Goal: Information Seeking & Learning: Learn about a topic

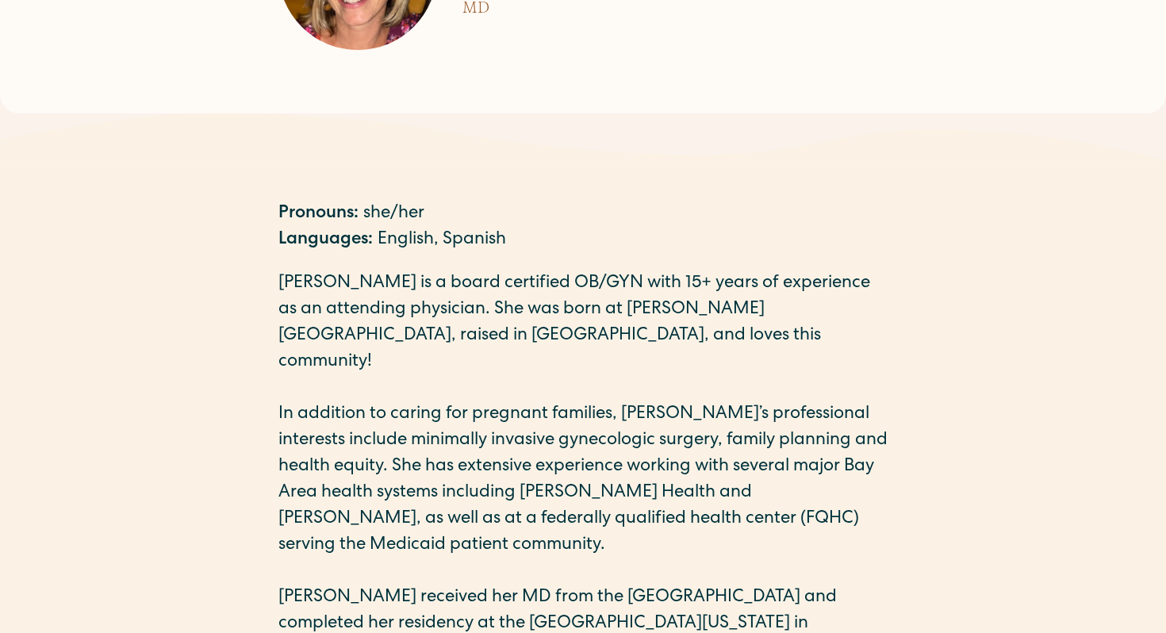
scroll to position [349, 0]
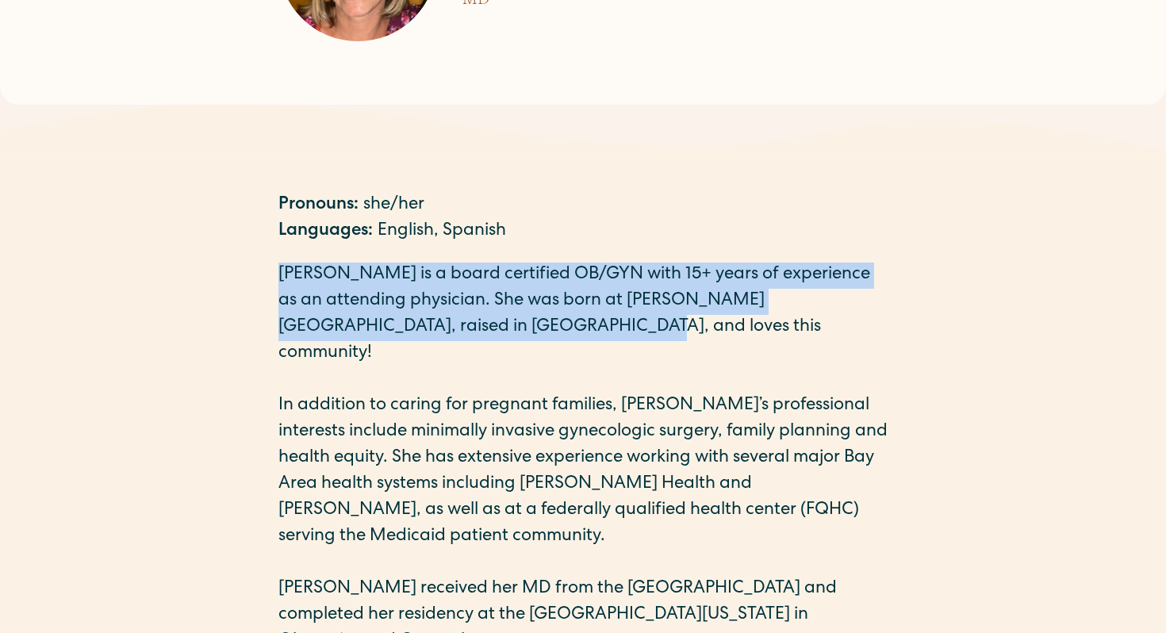
drag, startPoint x: 518, startPoint y: 330, endPoint x: 247, endPoint y: 262, distance: 279.8
click at [247, 262] on div "Pronouns: she/her Languages: English, Spanish Amy is a board certified OB/GYN w…" at bounding box center [583, 502] width 1166 height 694
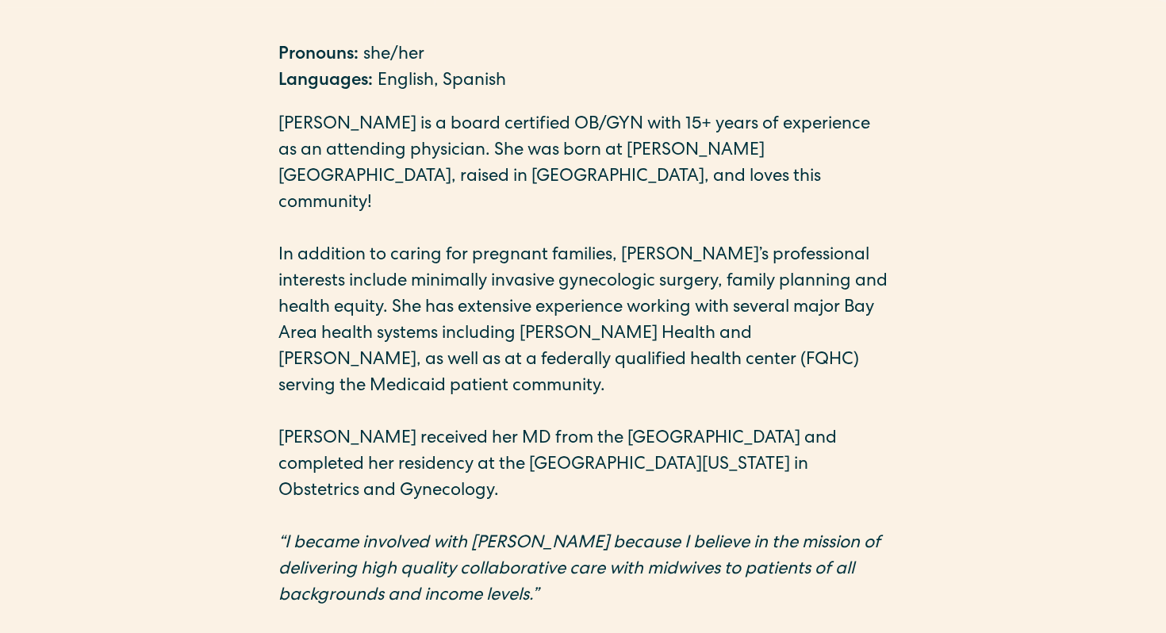
scroll to position [501, 0]
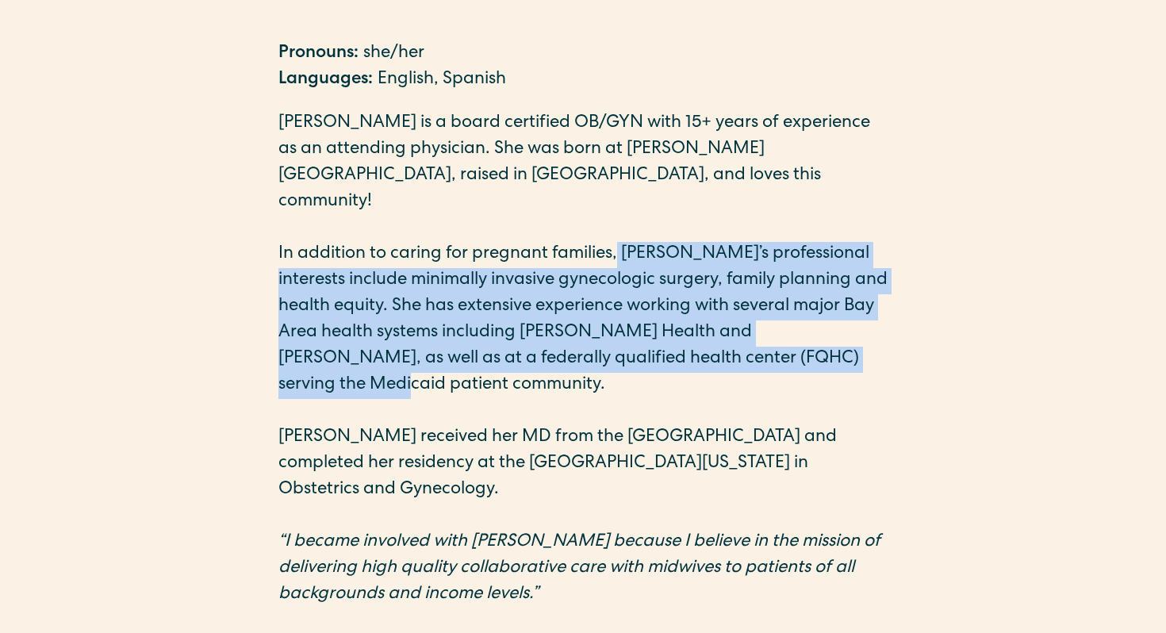
drag, startPoint x: 617, startPoint y: 225, endPoint x: 906, endPoint y: 344, distance: 312.4
click at [906, 344] on div "Pronouns: she/her Languages: English, Spanish Amy is a board certified OB/GYN w…" at bounding box center [583, 350] width 1166 height 694
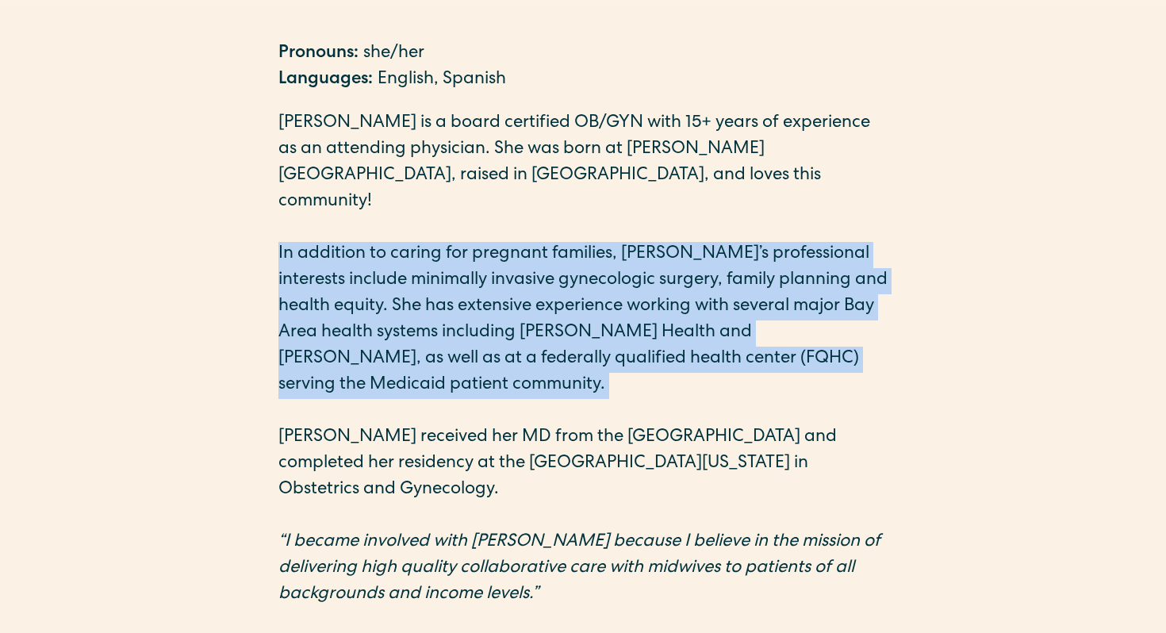
drag, startPoint x: 886, startPoint y: 352, endPoint x: 267, endPoint y: 229, distance: 630.9
click at [267, 229] on div "Pronouns: she/her Languages: English, Spanish Amy is a board certified OB/GYN w…" at bounding box center [583, 350] width 1166 height 694
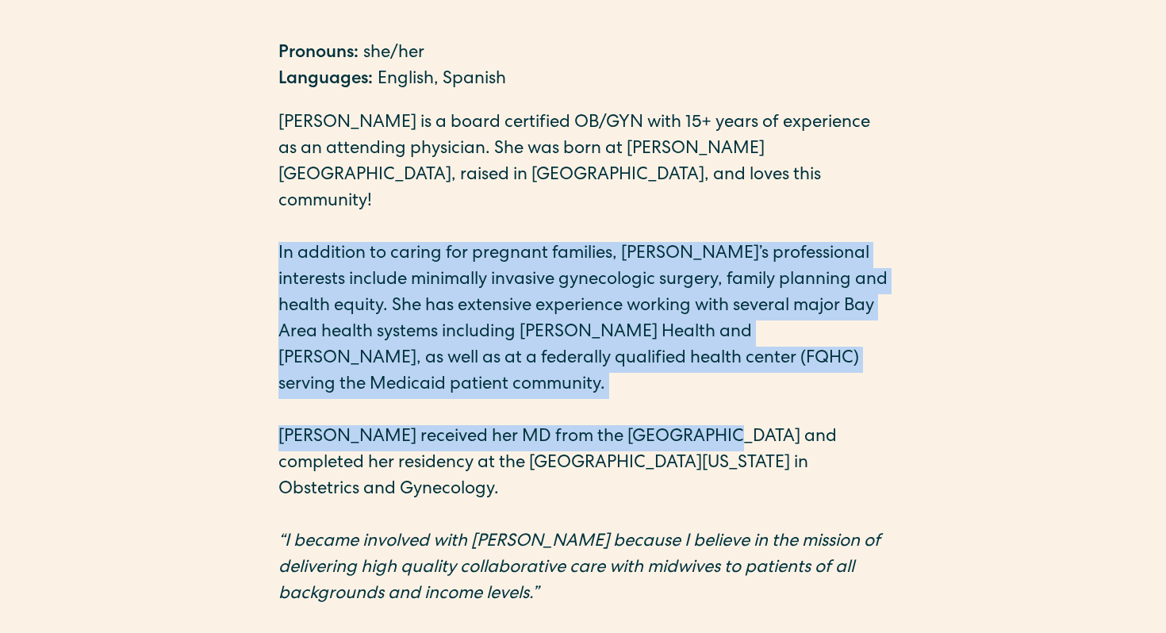
drag, startPoint x: 259, startPoint y: 223, endPoint x: 681, endPoint y: 386, distance: 452.6
click at [681, 387] on div "Pronouns: she/her Languages: English, Spanish Amy is a board certified OB/GYN w…" at bounding box center [583, 350] width 1166 height 694
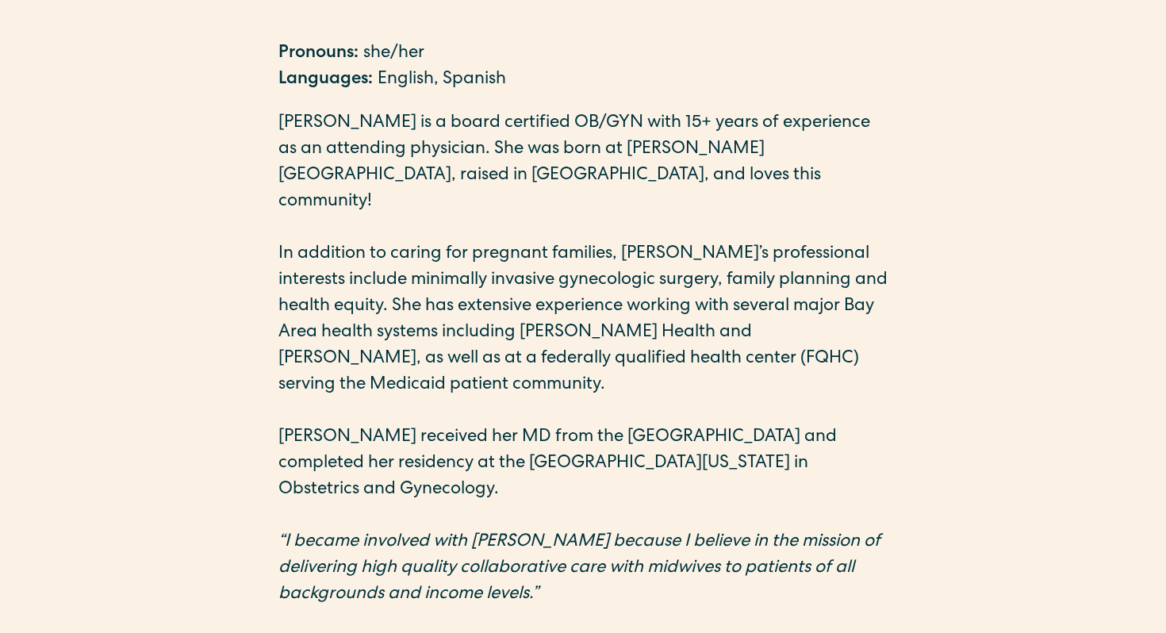
click at [537, 425] on p "Amy received her MD from the University of Pittsburgh and completed her residen…" at bounding box center [582, 464] width 609 height 79
drag, startPoint x: 458, startPoint y: 450, endPoint x: 225, endPoint y: 394, distance: 239.8
click at [225, 394] on div "Pronouns: she/her Languages: English, Spanish Amy is a board certified OB/GYN w…" at bounding box center [583, 350] width 1166 height 694
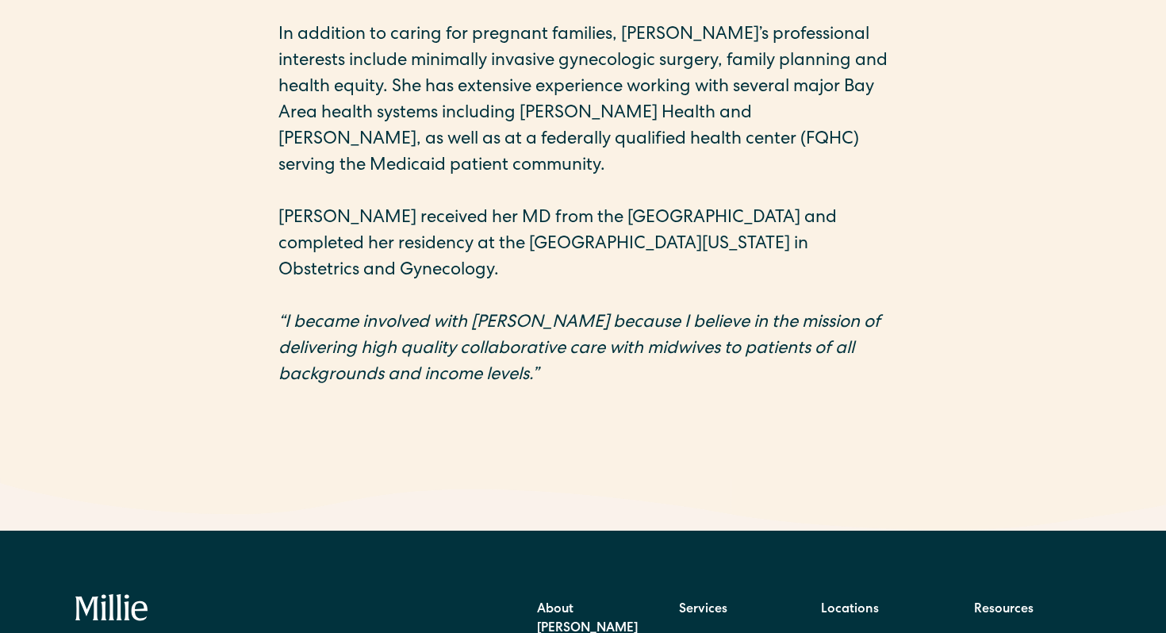
scroll to position [743, 0]
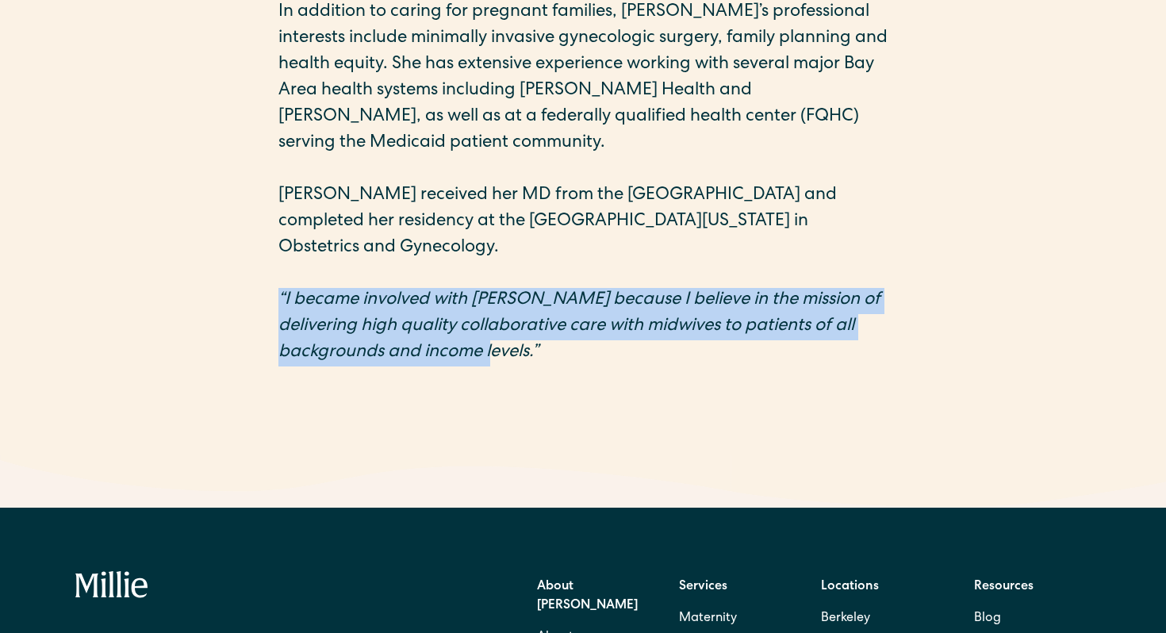
drag, startPoint x: 477, startPoint y: 305, endPoint x: 241, endPoint y: 229, distance: 247.4
click at [241, 229] on div "Pronouns: she/her Languages: English, Spanish Amy is a board certified OB/GYN w…" at bounding box center [583, 108] width 1166 height 694
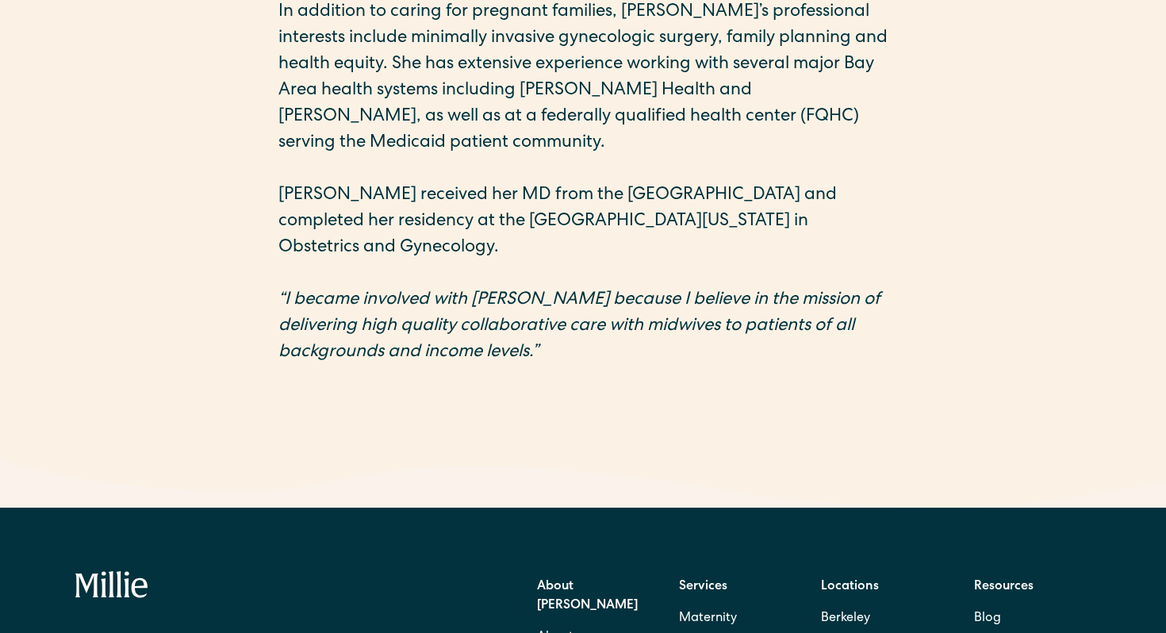
scroll to position [0, 0]
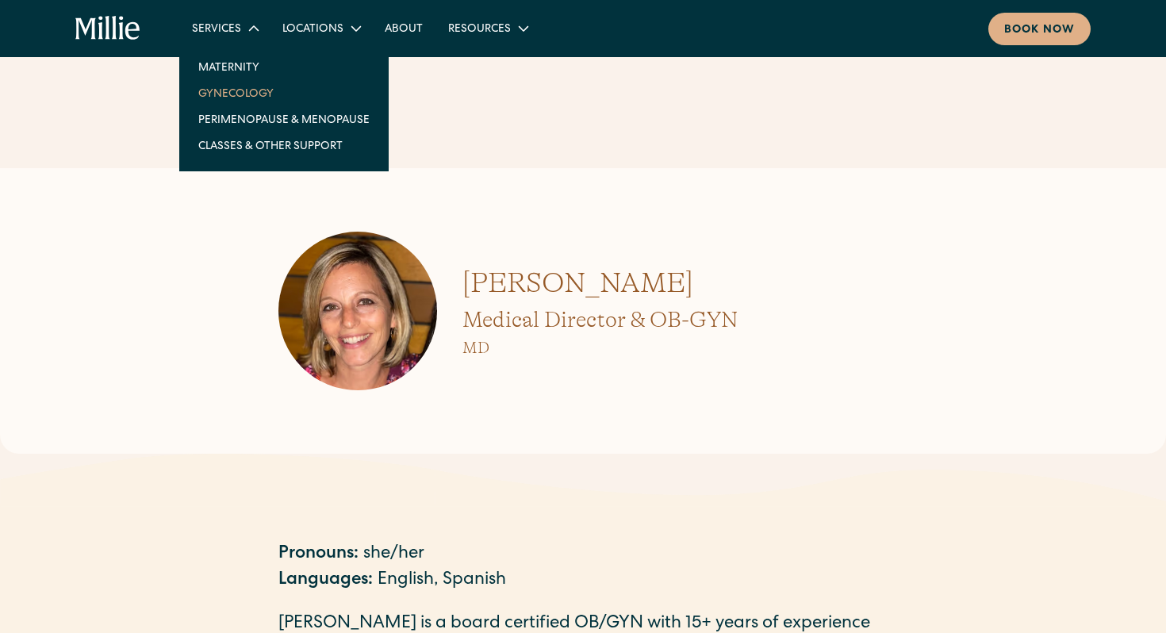
click at [224, 92] on link "Gynecology" at bounding box center [284, 93] width 197 height 26
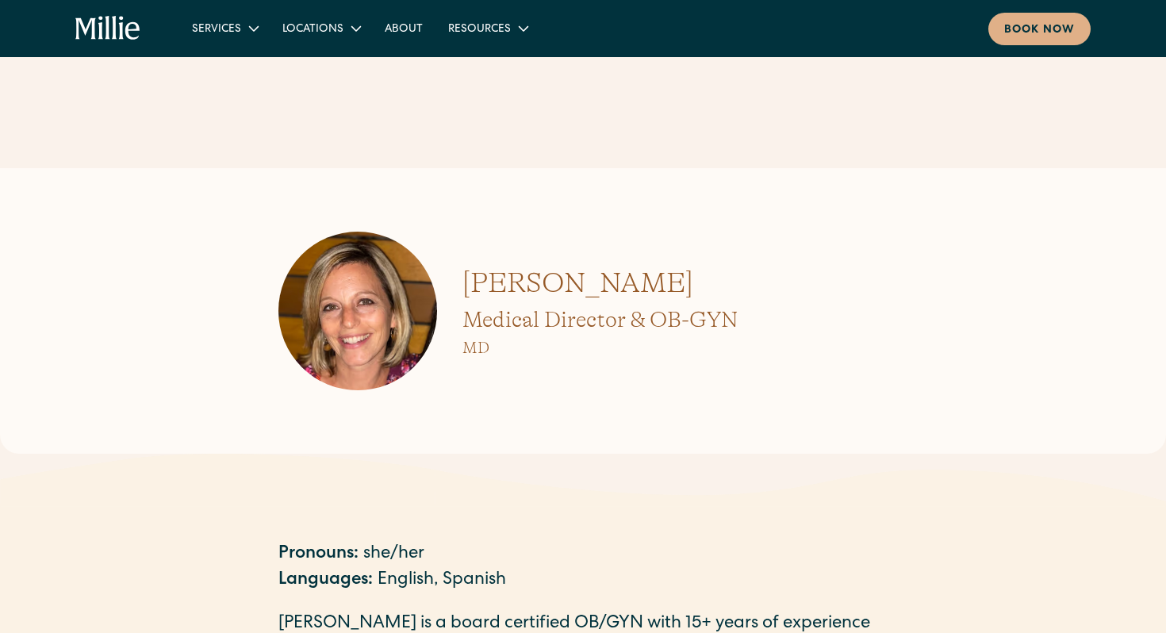
click at [505, 288] on h1 "[PERSON_NAME]" at bounding box center [600, 283] width 275 height 43
click at [133, 37] on icon "home" at bounding box center [132, 30] width 14 height 17
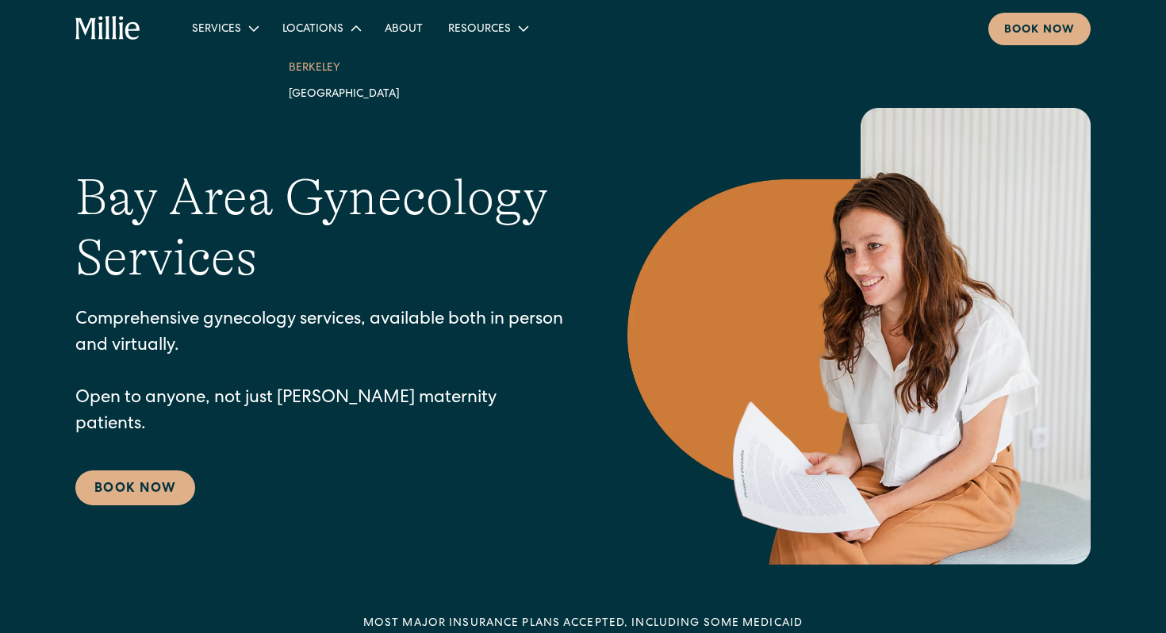
click at [311, 64] on link "Berkeley" at bounding box center [344, 67] width 136 height 26
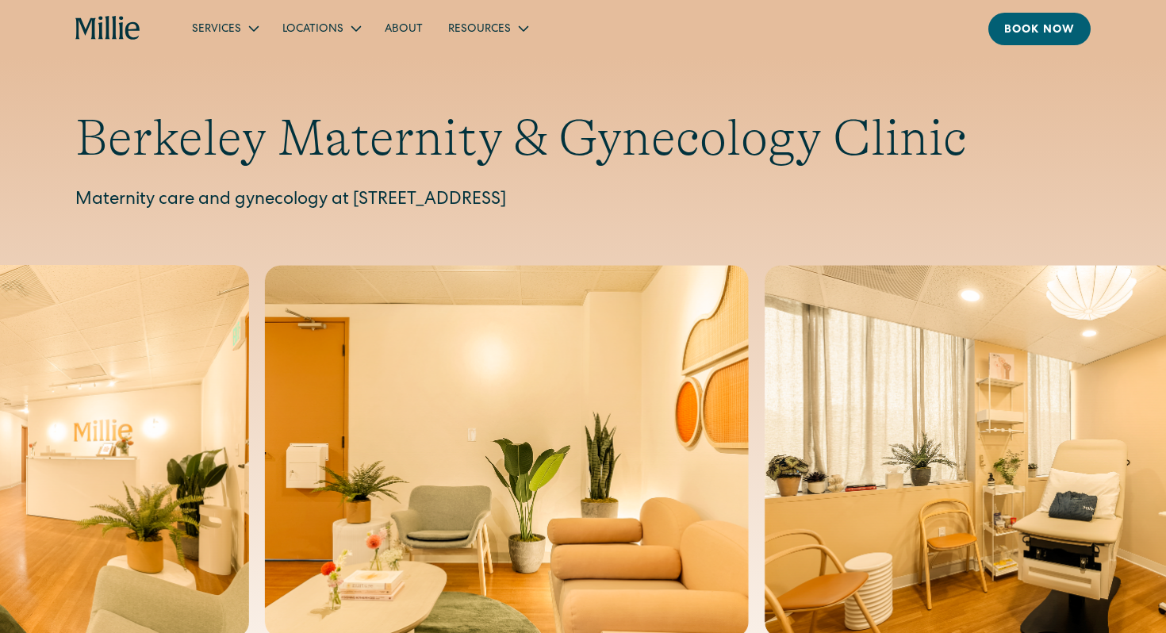
scroll to position [62, 0]
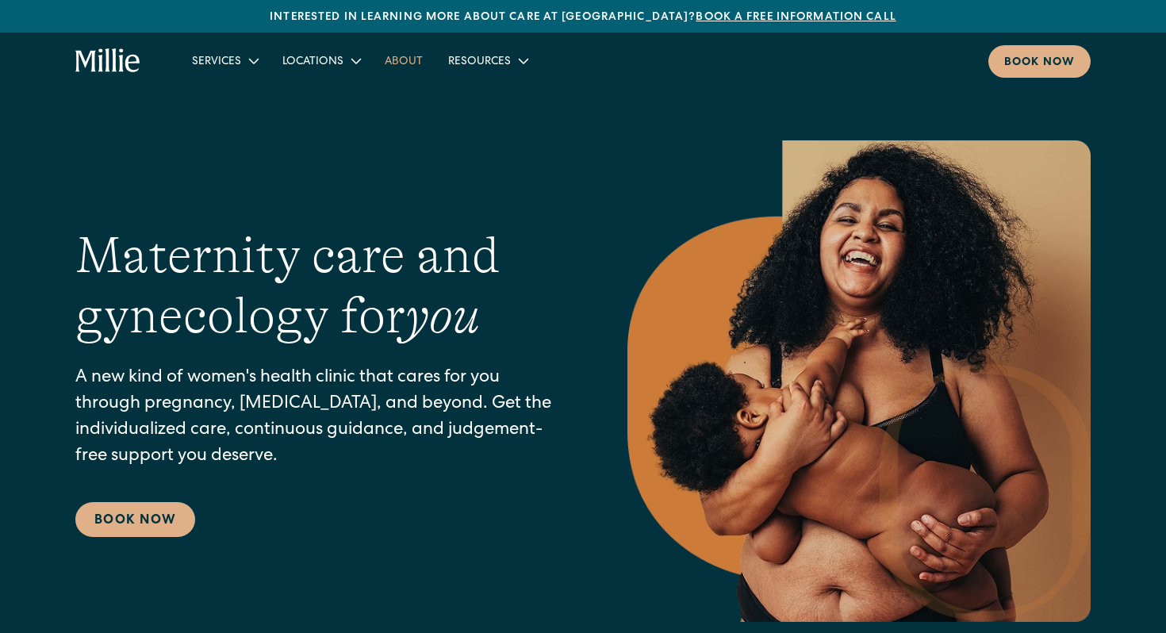
click at [409, 63] on link "About" at bounding box center [403, 61] width 63 height 26
